Goal: Task Accomplishment & Management: Use online tool/utility

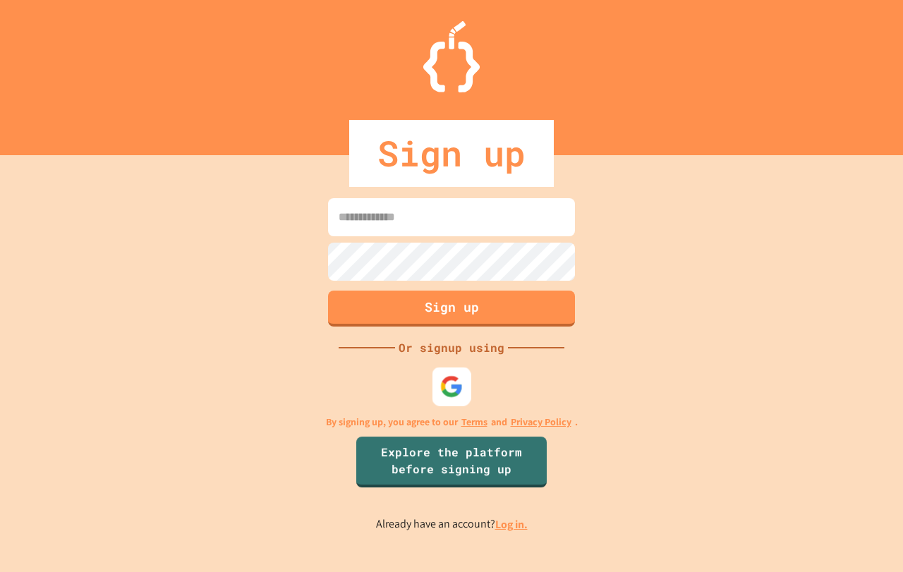
click at [444, 375] on img at bounding box center [451, 386] width 23 height 23
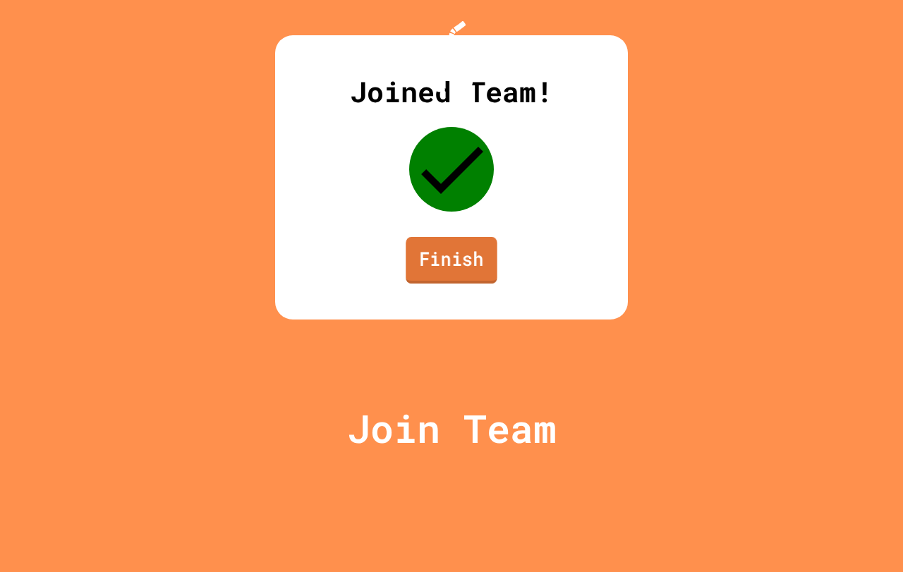
click at [473, 284] on link "Finish" at bounding box center [452, 260] width 92 height 47
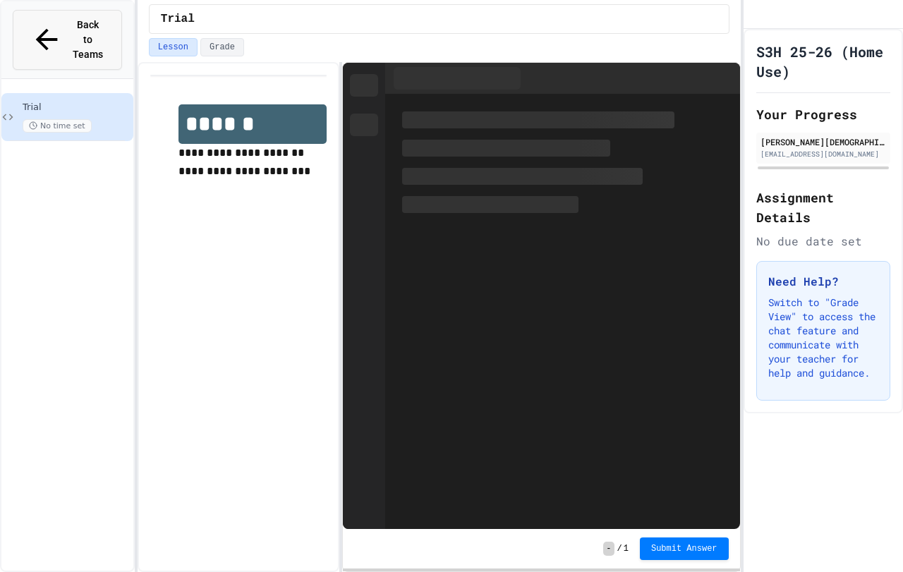
click at [78, 19] on span "Back to Teams" at bounding box center [87, 40] width 33 height 44
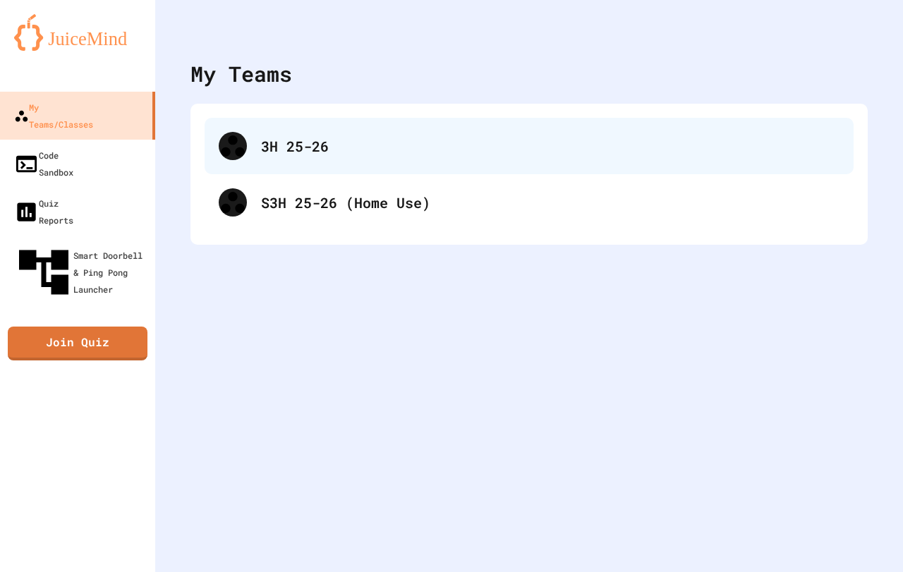
click at [391, 165] on div "3H 25-26" at bounding box center [529, 146] width 649 height 56
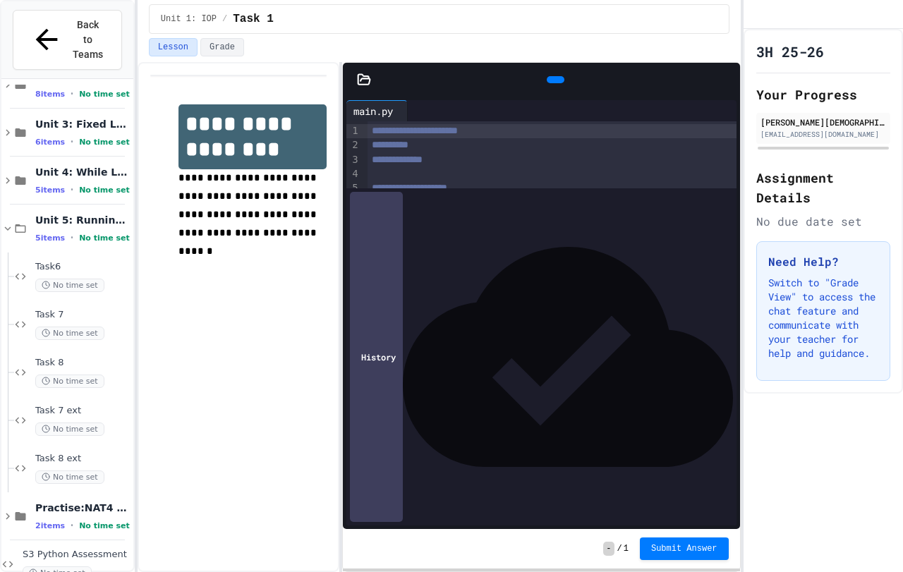
scroll to position [83, 0]
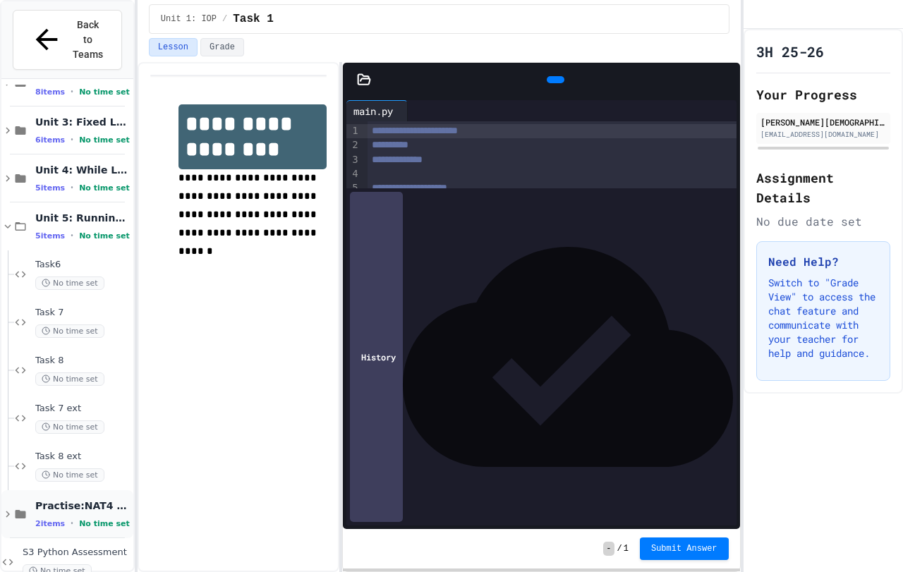
click at [75, 518] on div "2 items • No time set" at bounding box center [82, 523] width 95 height 11
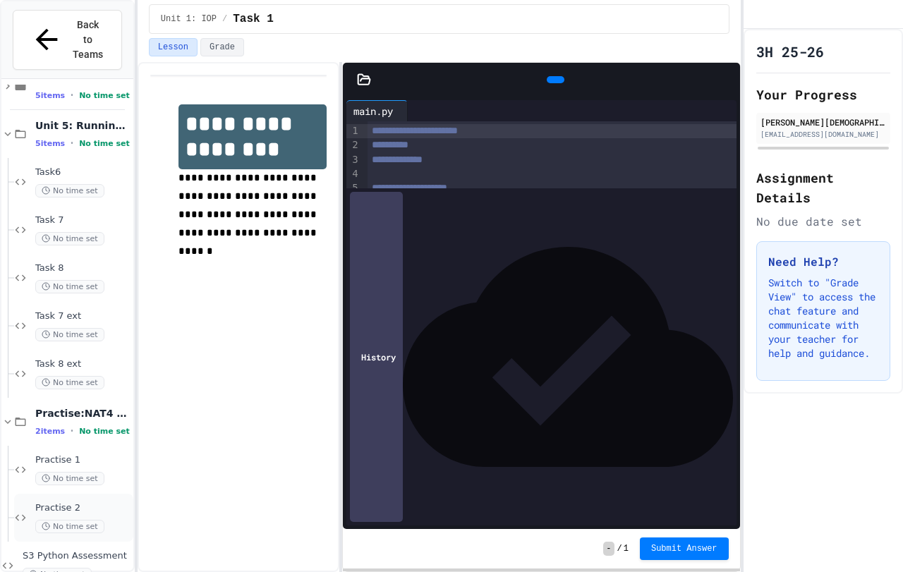
scroll to position [178, 0]
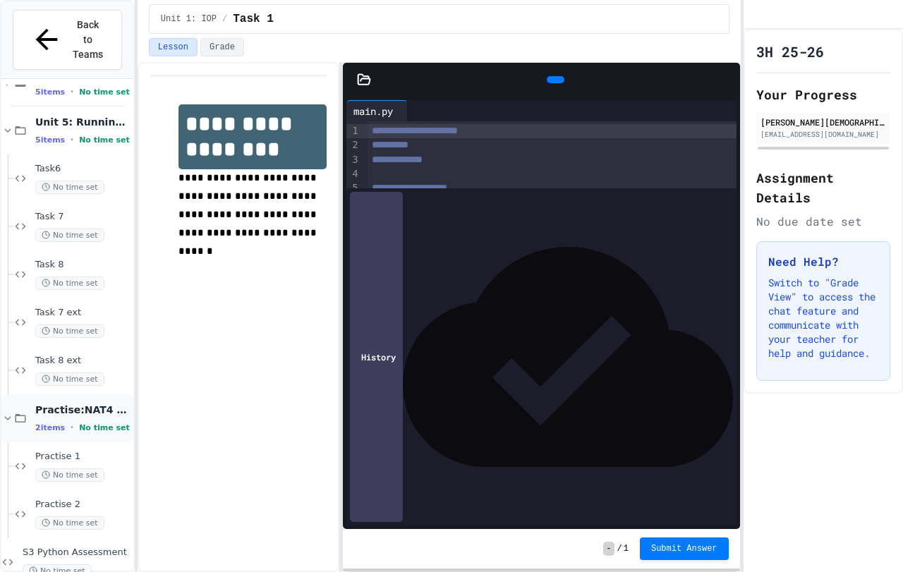
click at [23, 412] on icon at bounding box center [20, 418] width 13 height 13
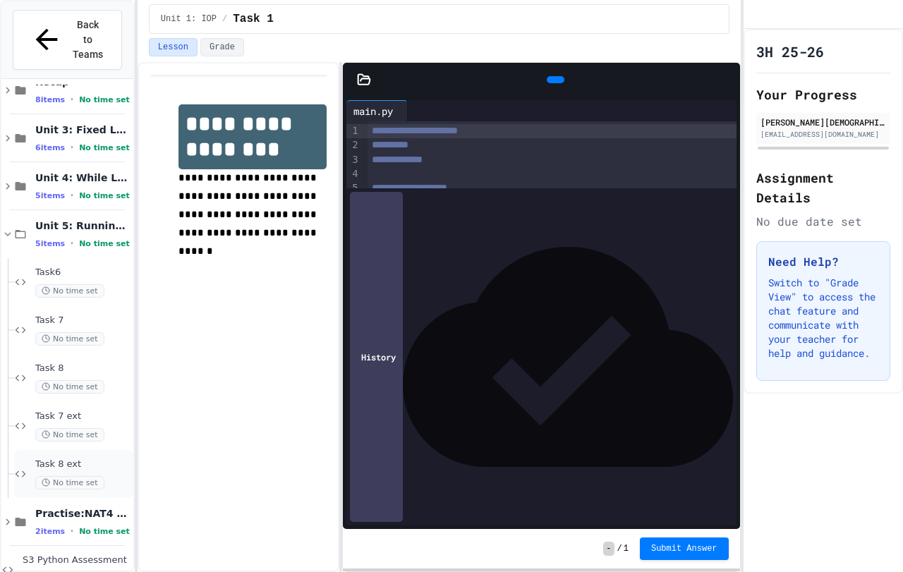
scroll to position [83, 0]
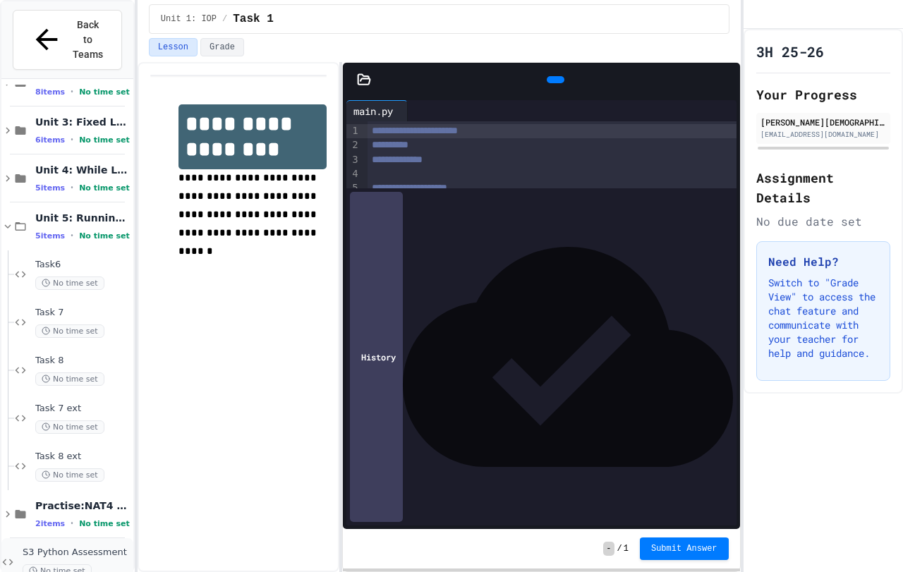
click at [46, 547] on span "S3 Python Assessment" at bounding box center [77, 553] width 108 height 12
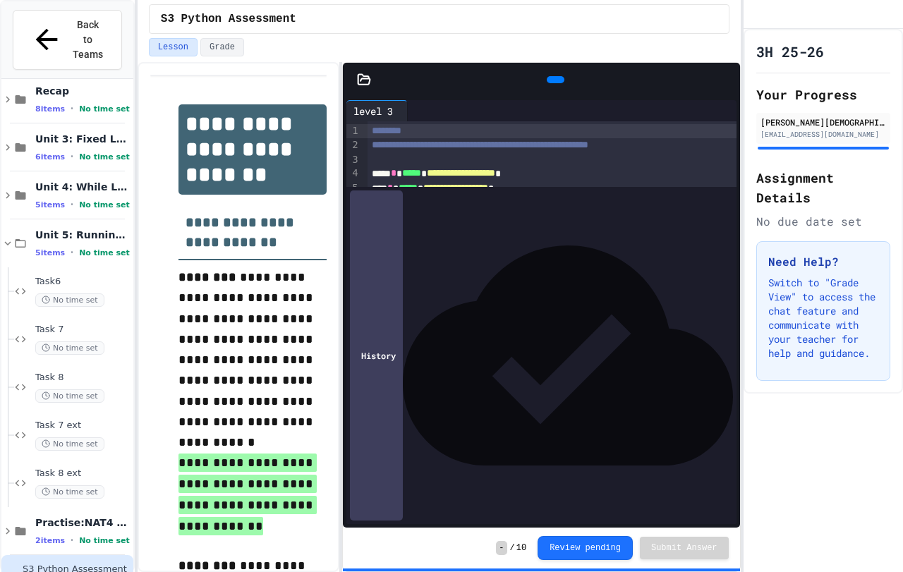
click at [358, 82] on icon at bounding box center [364, 79] width 12 height 10
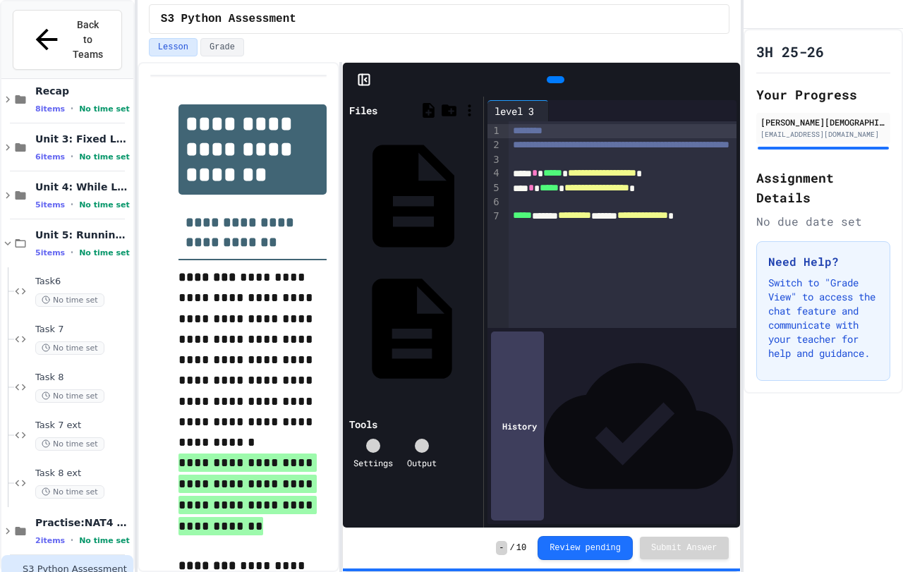
click at [388, 263] on div "level 4" at bounding box center [412, 328] width 133 height 131
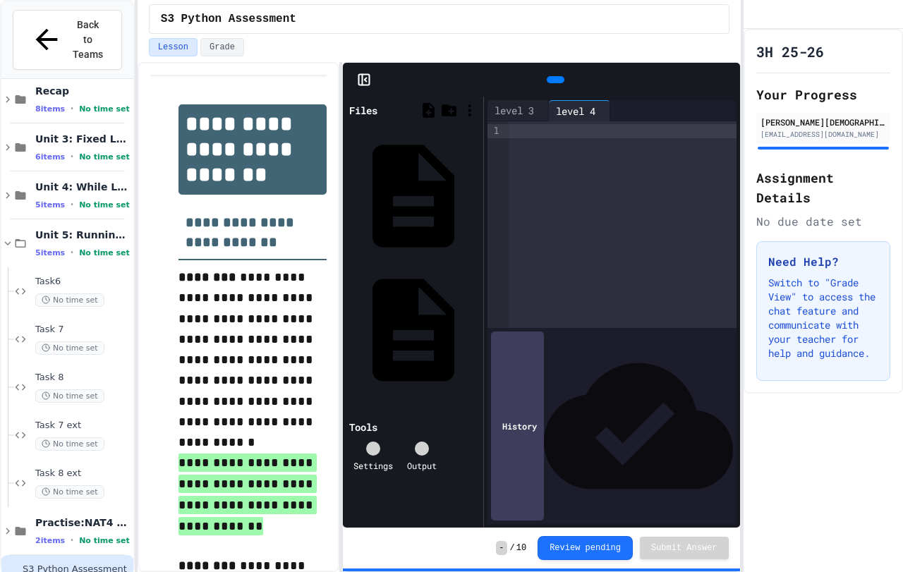
click at [594, 190] on div at bounding box center [622, 224] width 227 height 207
click at [366, 83] on icon at bounding box center [364, 80] width 14 height 14
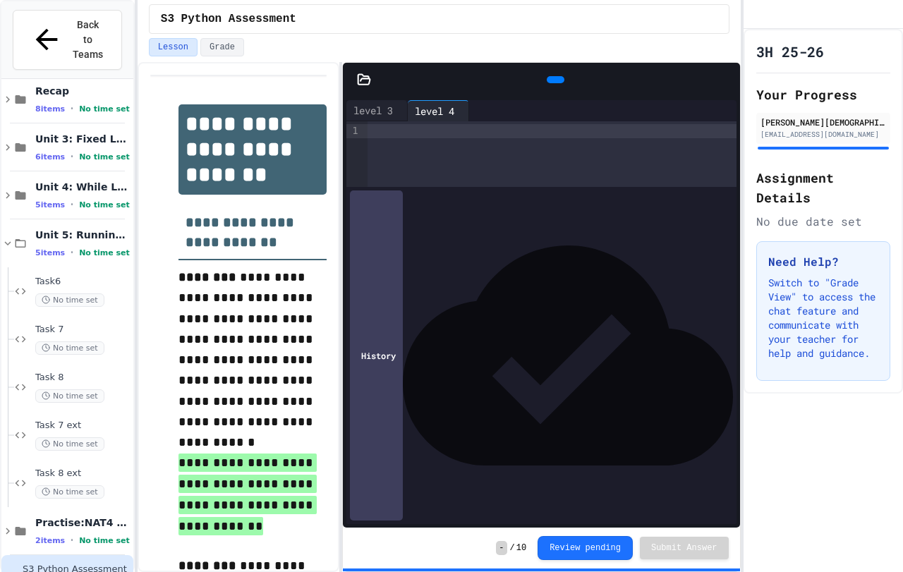
click at [506, 170] on div at bounding box center [552, 154] width 368 height 66
drag, startPoint x: 506, startPoint y: 170, endPoint x: 499, endPoint y: 164, distance: 9.5
click at [504, 169] on div at bounding box center [552, 154] width 368 height 66
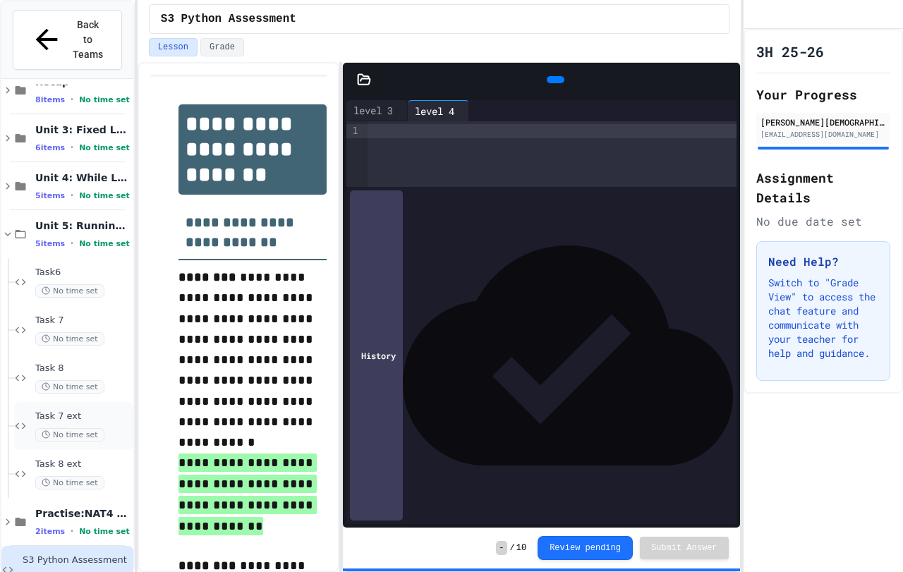
scroll to position [83, 0]
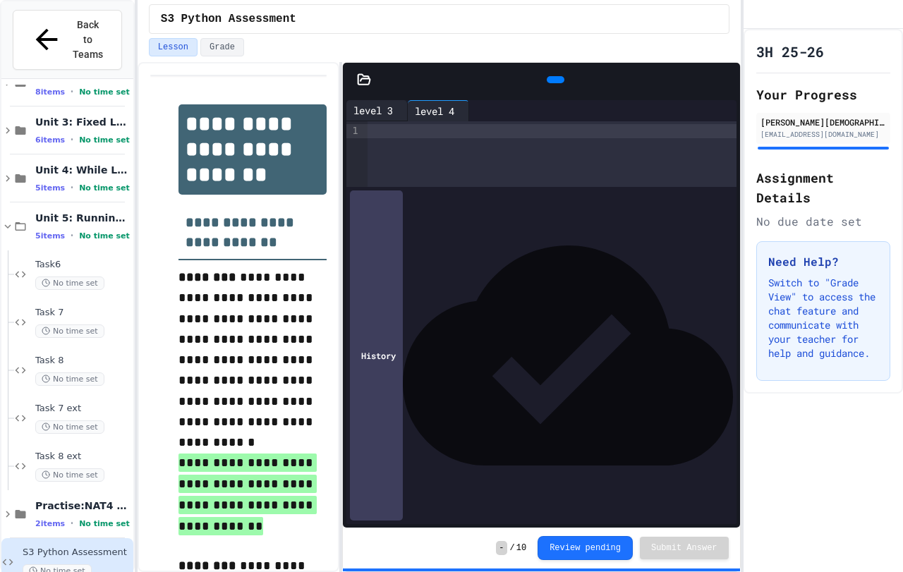
click at [369, 110] on div "level 3" at bounding box center [373, 110] width 54 height 15
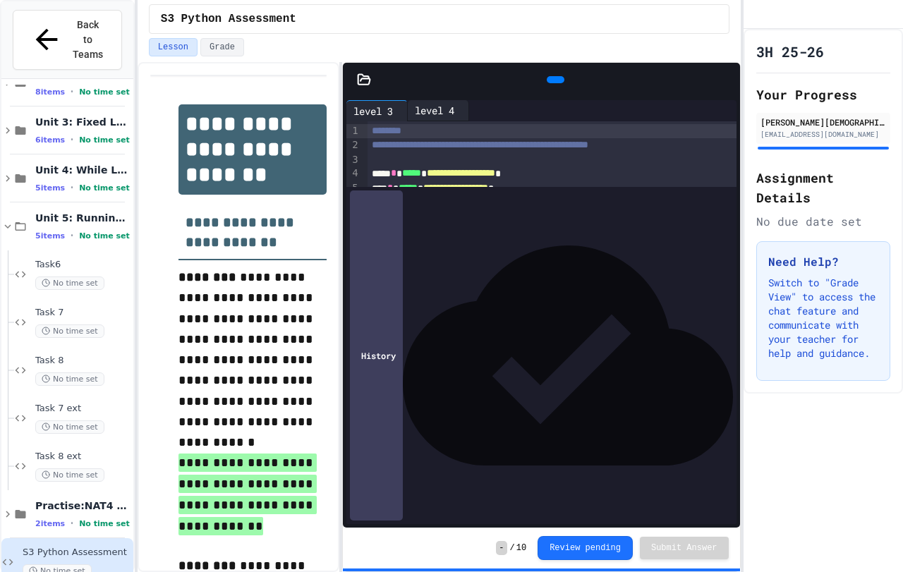
click at [456, 119] on div "level 4" at bounding box center [438, 110] width 61 height 21
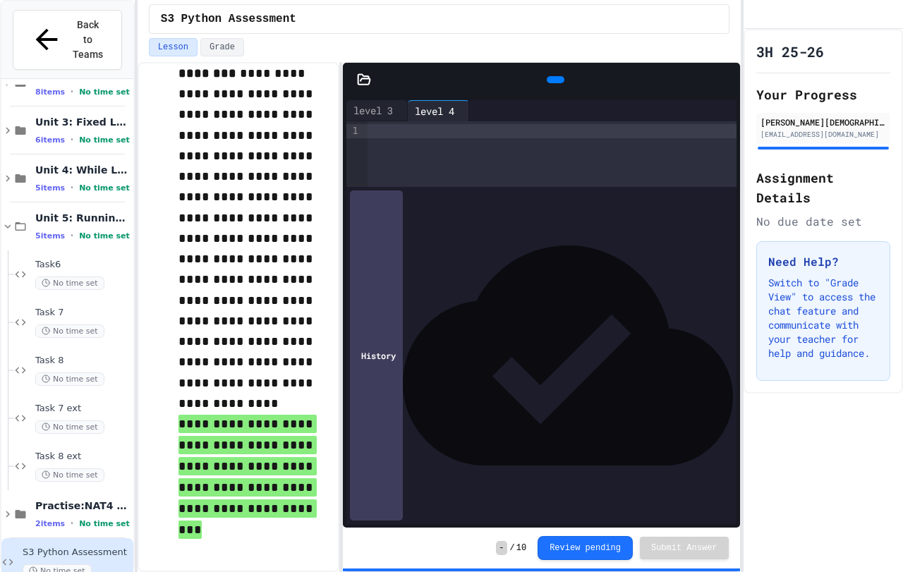
scroll to position [492, 0]
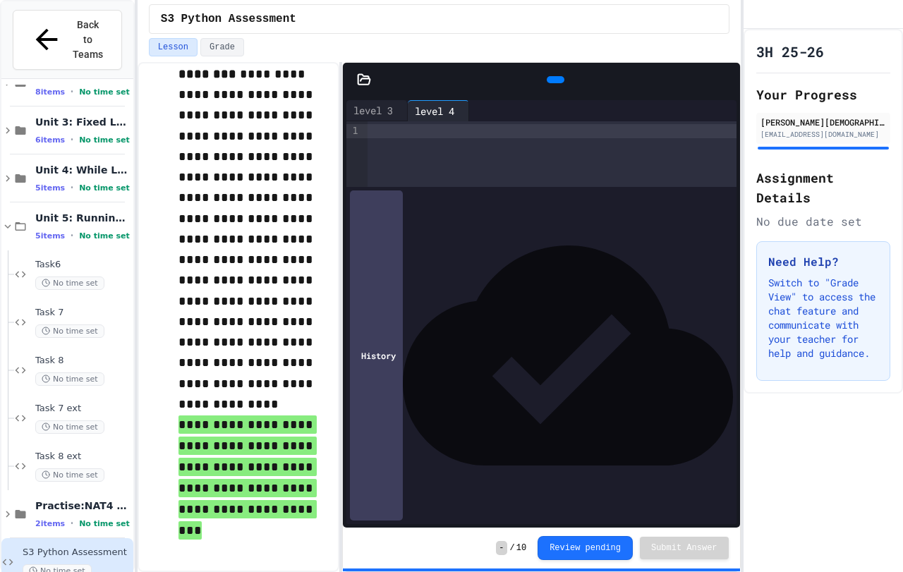
click at [481, 182] on div at bounding box center [552, 154] width 368 height 66
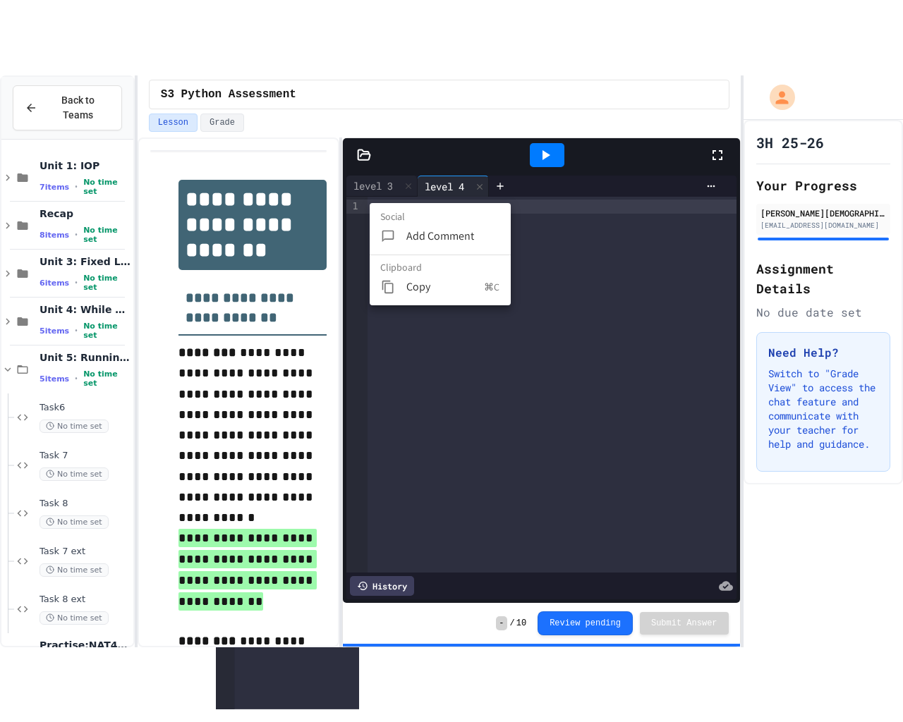
scroll to position [492, 0]
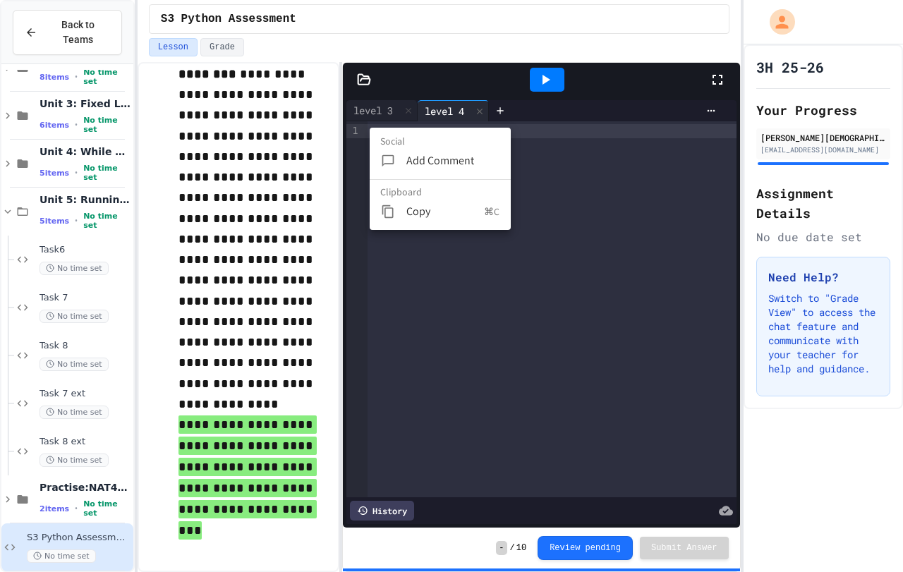
click at [552, 291] on div at bounding box center [451, 286] width 903 height 572
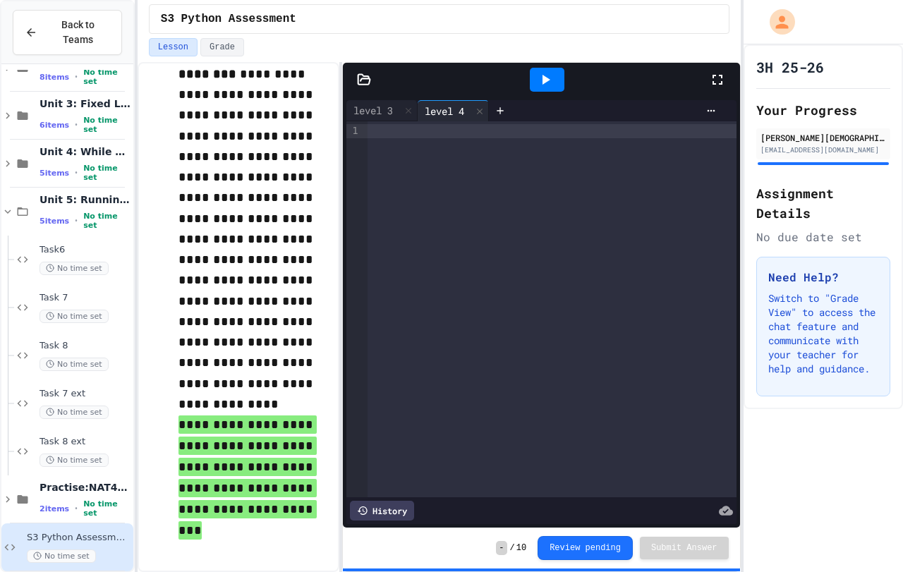
click at [464, 145] on div at bounding box center [552, 309] width 368 height 376
click at [499, 405] on div "*" at bounding box center [552, 309] width 368 height 376
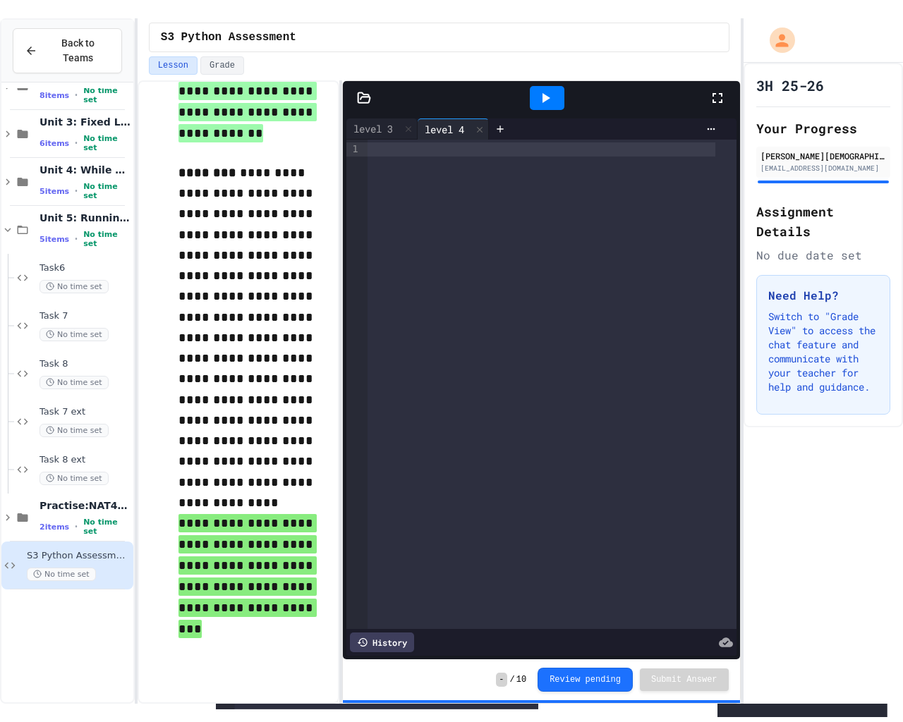
scroll to position [412, 0]
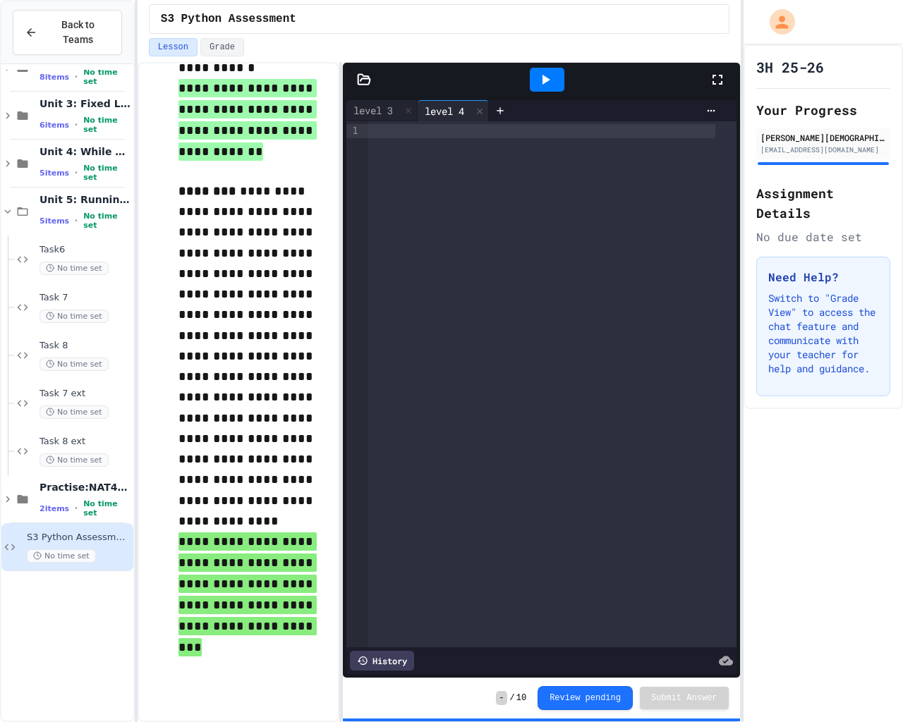
click at [394, 137] on div at bounding box center [542, 131] width 348 height 14
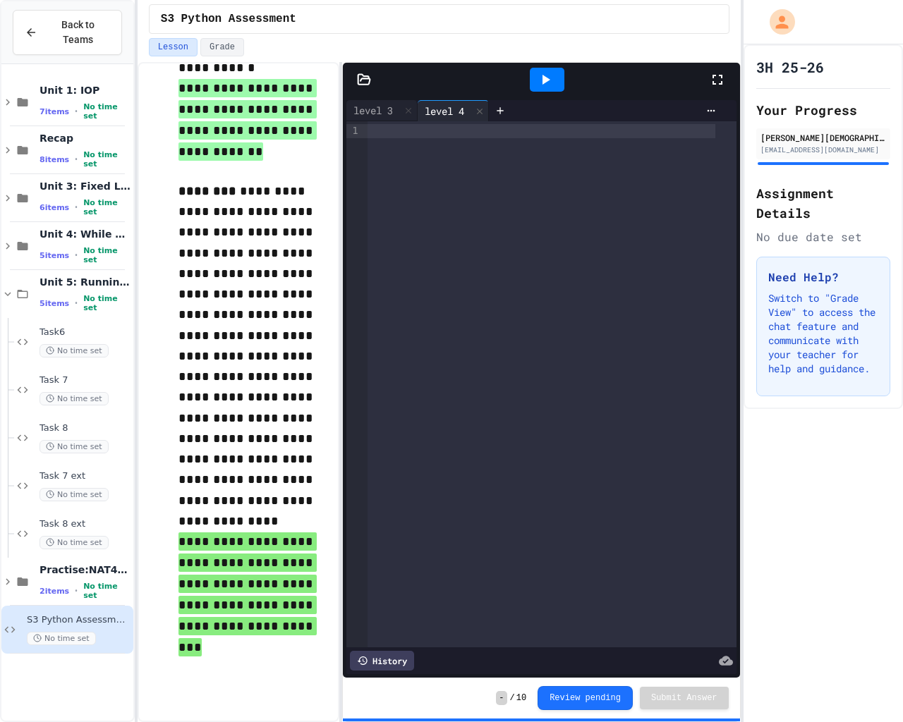
click at [466, 327] on div at bounding box center [552, 384] width 368 height 526
click at [533, 301] on div at bounding box center [552, 384] width 368 height 526
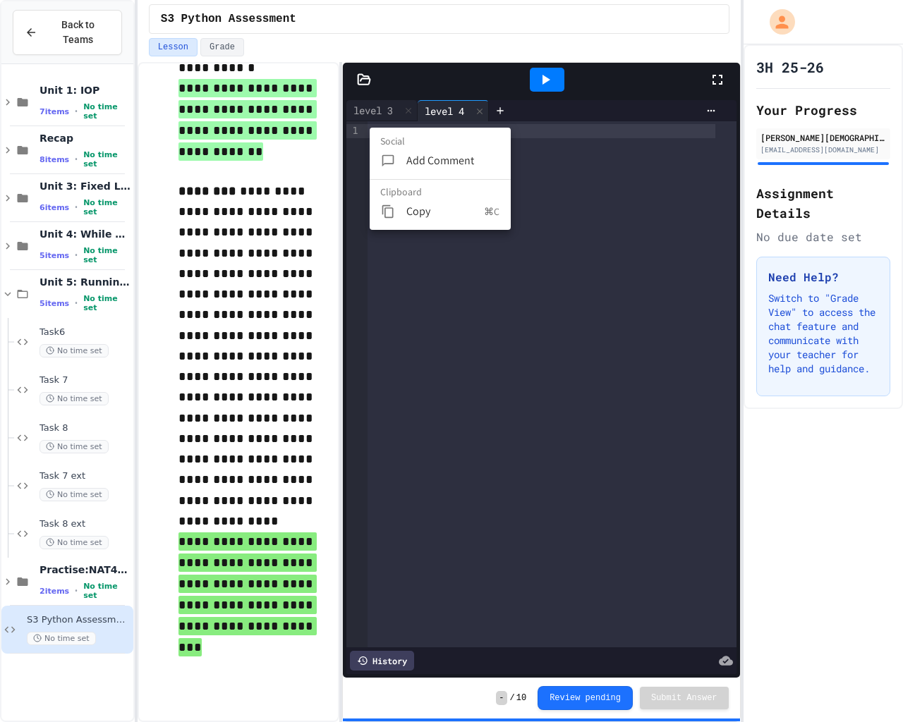
click at [533, 301] on div at bounding box center [451, 361] width 903 height 722
